Goal: Find contact information: Find contact information

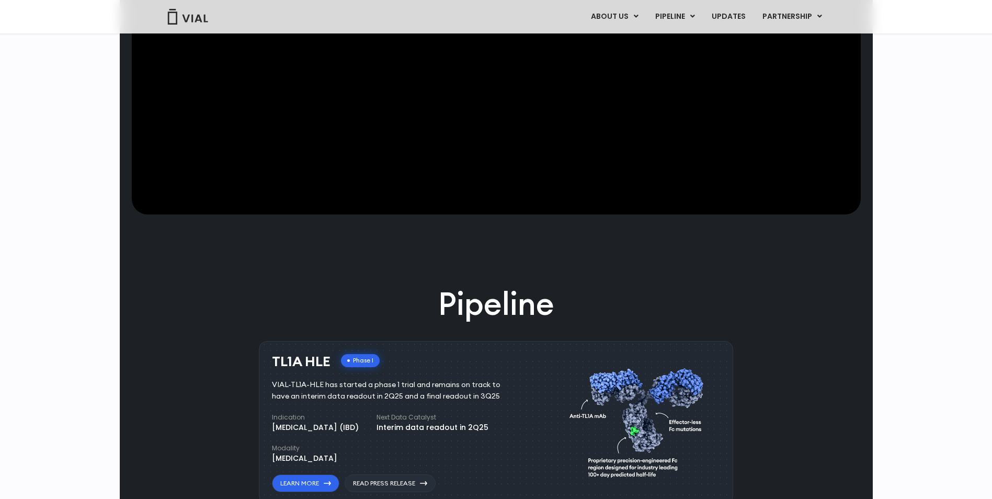
scroll to position [418, 0]
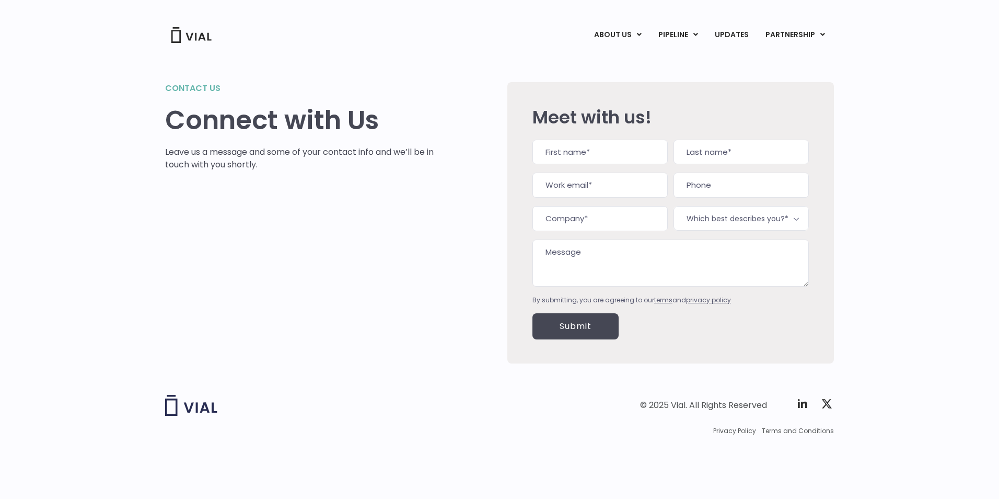
click at [532, 190] on div "Meet with us! Name (Required) First Last Work email (Required) Phone Company (R…" at bounding box center [671, 222] width 327 height 281
click at [564, 185] on input "Work email (Required)" at bounding box center [600, 185] width 135 height 25
click at [708, 156] on input "Last" at bounding box center [741, 152] width 135 height 25
drag, startPoint x: 592, startPoint y: 150, endPoint x: 585, endPoint y: 143, distance: 9.6
click at [592, 150] on input "First" at bounding box center [600, 152] width 135 height 25
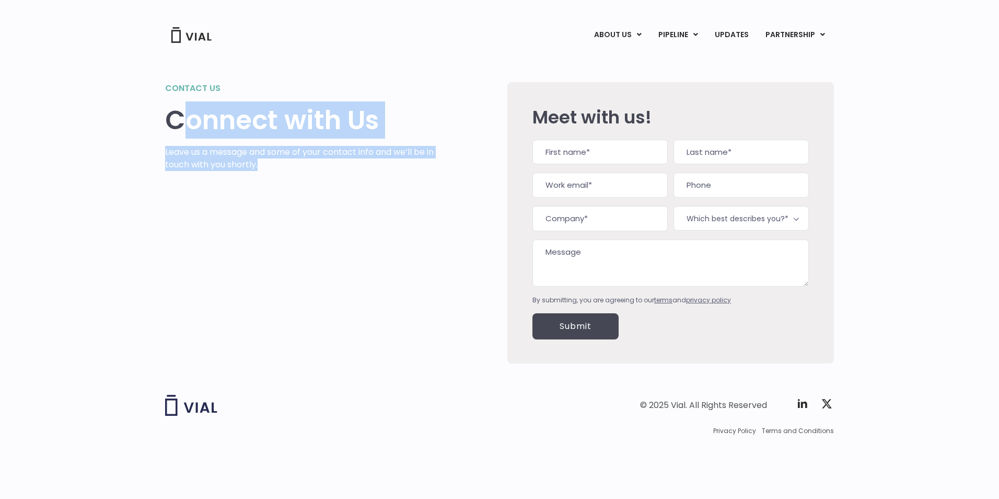
drag, startPoint x: 185, startPoint y: 144, endPoint x: 327, endPoint y: 177, distance: 145.9
click at [327, 177] on div "Contact us Connect with Us Leave us a message and some of your contact info and…" at bounding box center [299, 222] width 269 height 281
drag, startPoint x: 327, startPoint y: 177, endPoint x: 292, endPoint y: 232, distance: 65.1
click at [292, 232] on div "Contact us Connect with Us Leave us a message and some of your contact info and…" at bounding box center [299, 222] width 269 height 281
